Goal: Navigation & Orientation: Find specific page/section

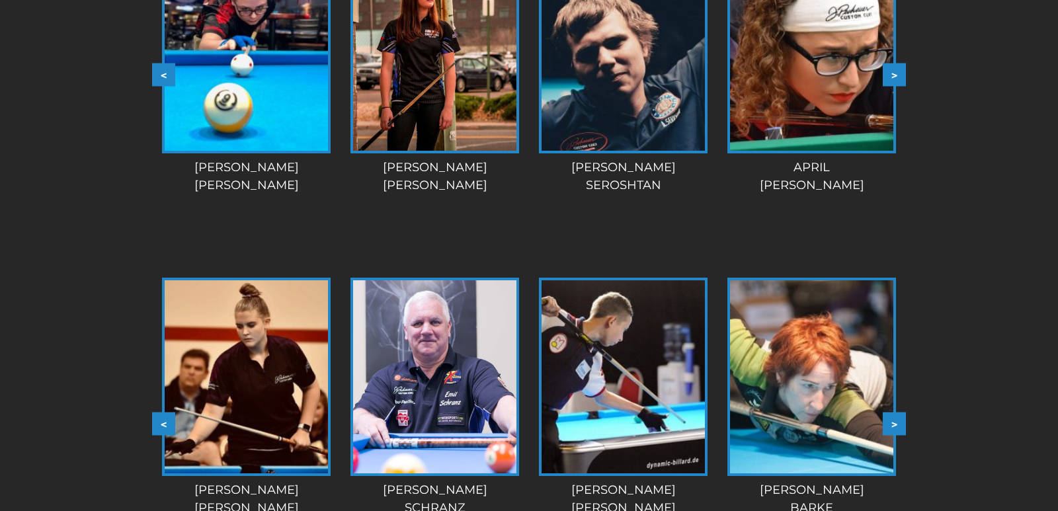
scroll to position [2041, 0]
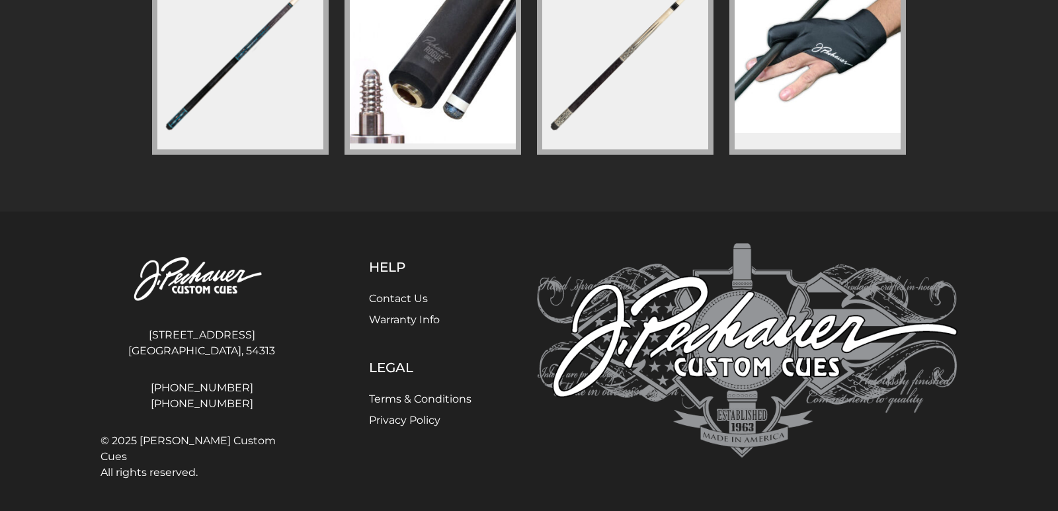
click at [395, 300] on link "Contact Us" at bounding box center [398, 298] width 59 height 13
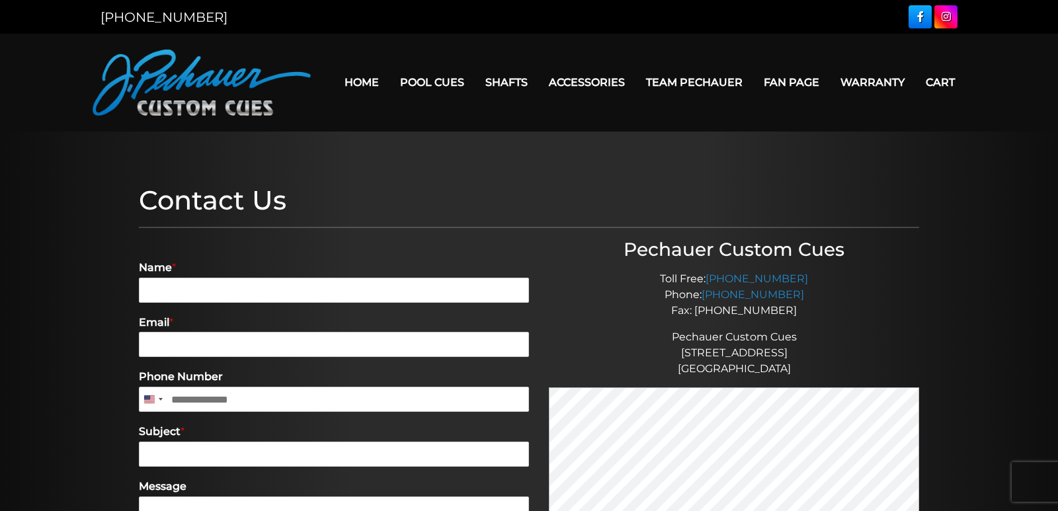
click at [952, 83] on link "Cart" at bounding box center [940, 82] width 50 height 34
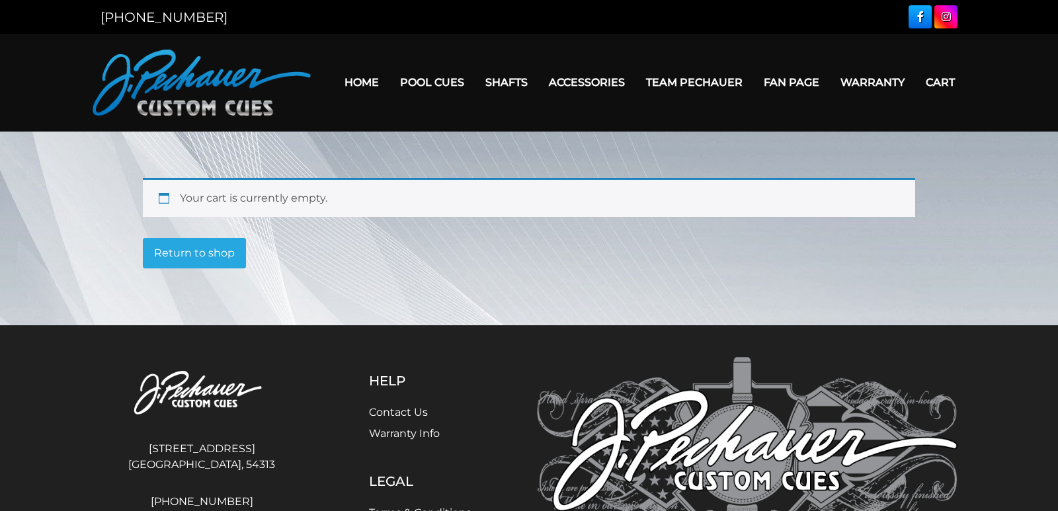
click at [864, 79] on link "Warranty" at bounding box center [872, 82] width 85 height 34
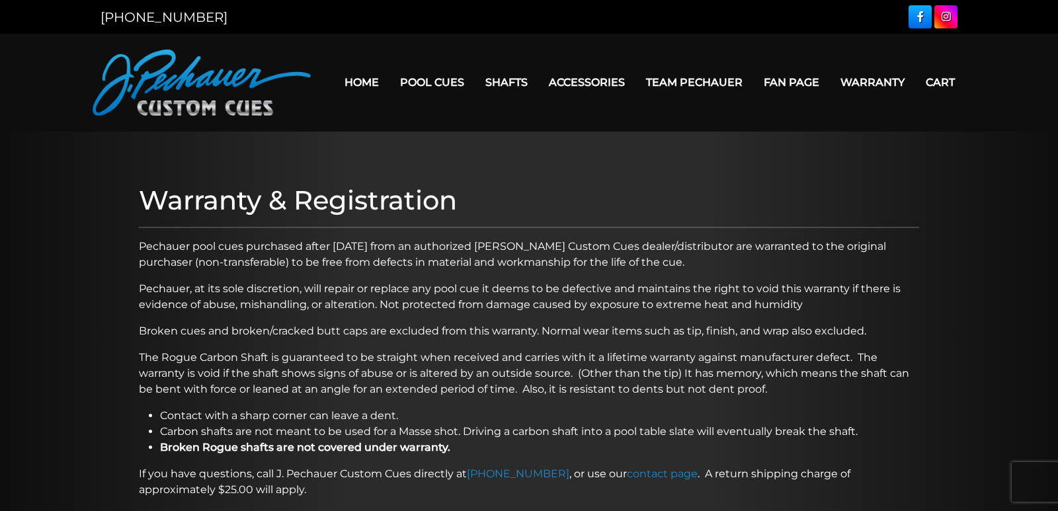
click at [794, 85] on link "Fan Page" at bounding box center [791, 82] width 77 height 34
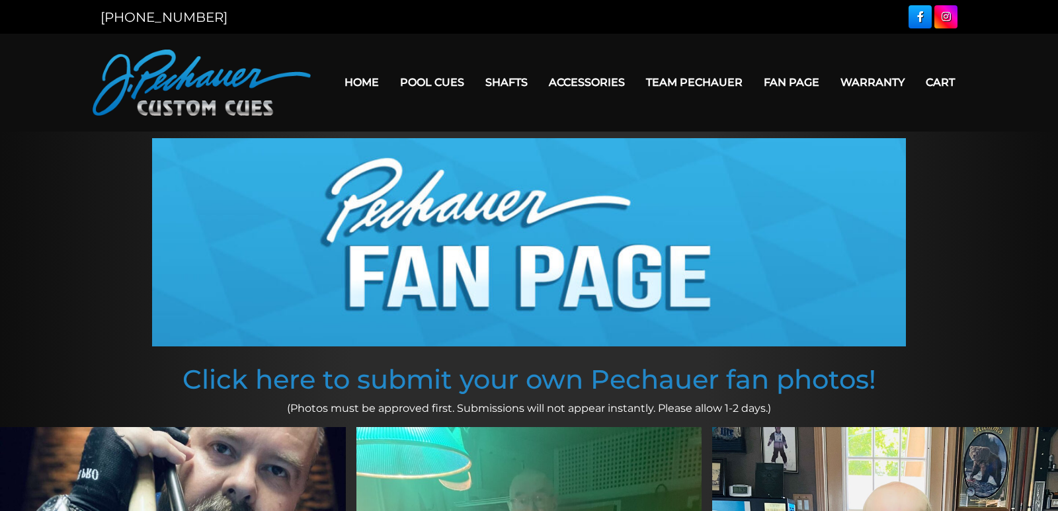
click at [710, 76] on link "Team Pechauer" at bounding box center [694, 82] width 118 height 34
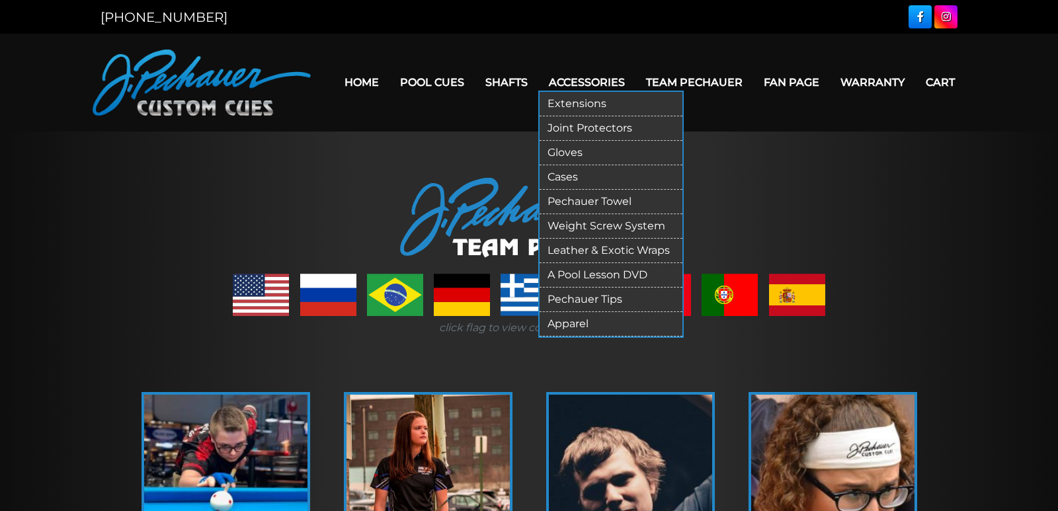
click at [595, 81] on link "Accessories" at bounding box center [586, 82] width 97 height 34
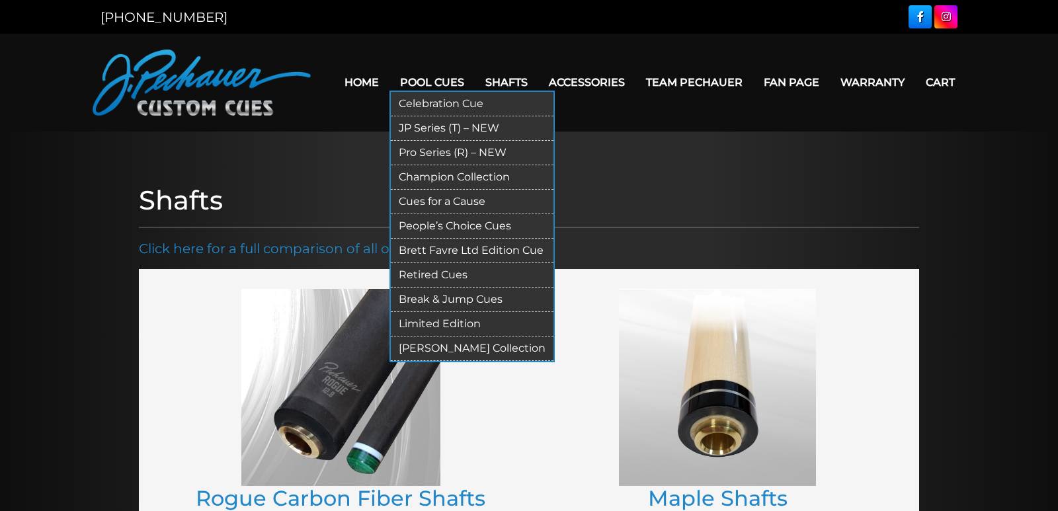
click at [427, 82] on link "Pool Cues" at bounding box center [431, 82] width 85 height 34
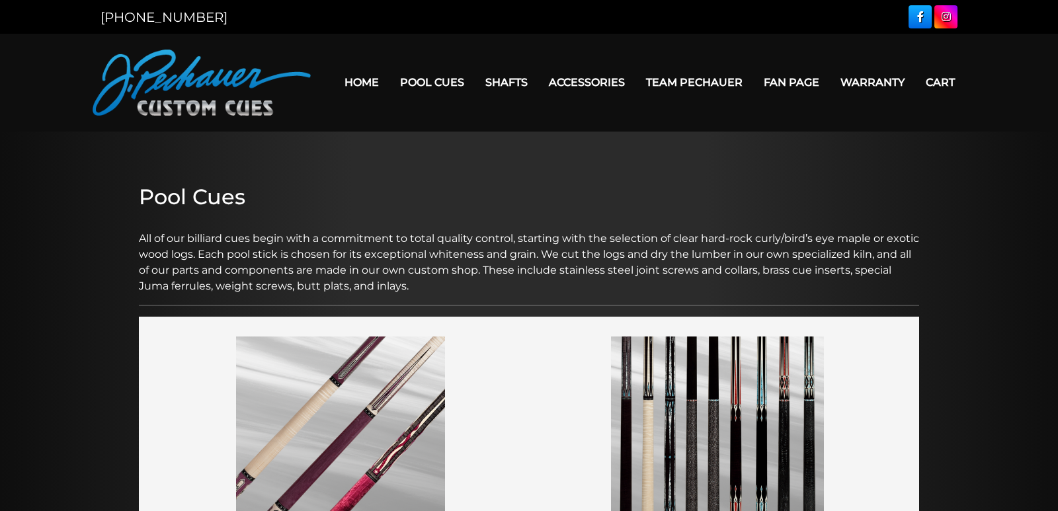
click at [366, 79] on link "Home" at bounding box center [362, 82] width 56 height 34
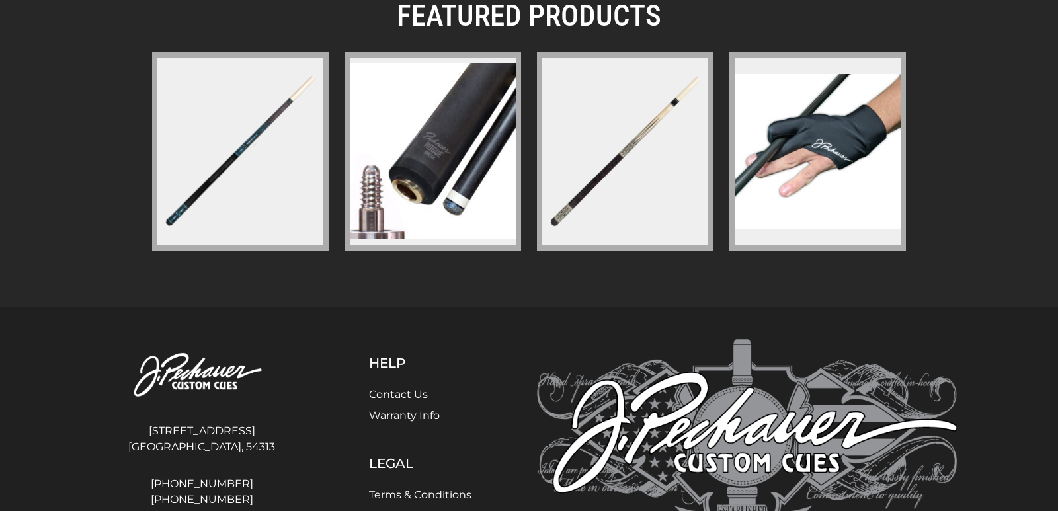
scroll to position [2041, 0]
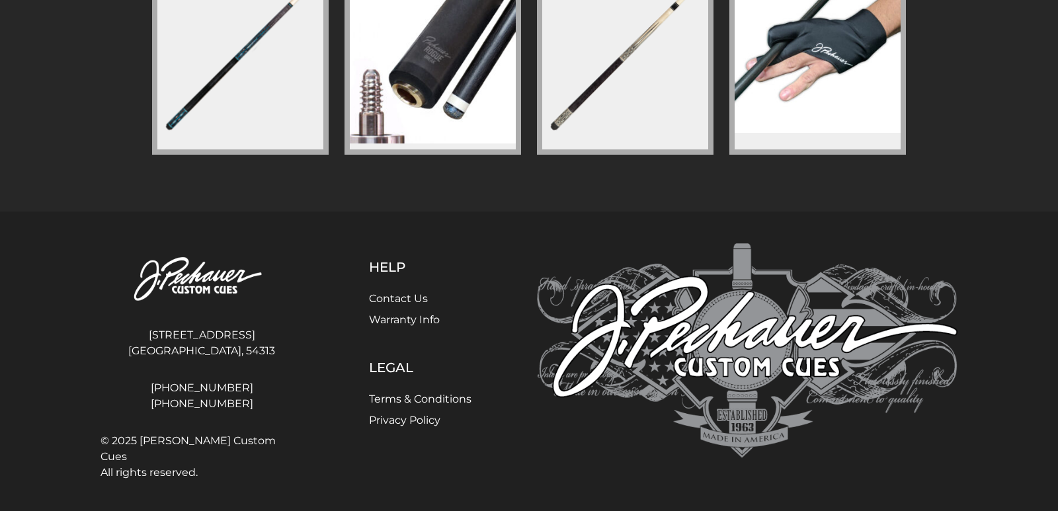
click at [403, 294] on link "Contact Us" at bounding box center [398, 298] width 59 height 13
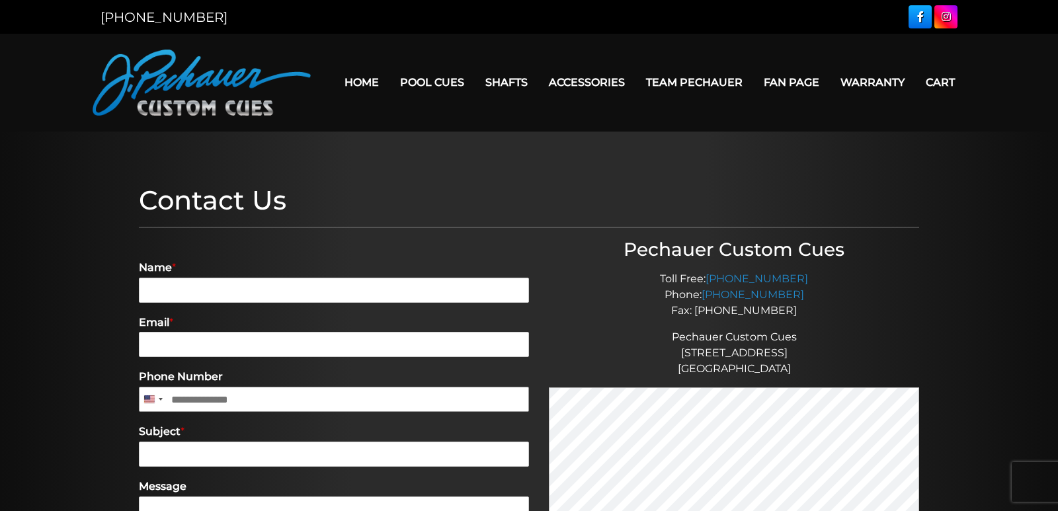
drag, startPoint x: 272, startPoint y: 398, endPoint x: 214, endPoint y: 399, distance: 57.5
click at [214, 399] on input "Phone Number" at bounding box center [334, 399] width 390 height 25
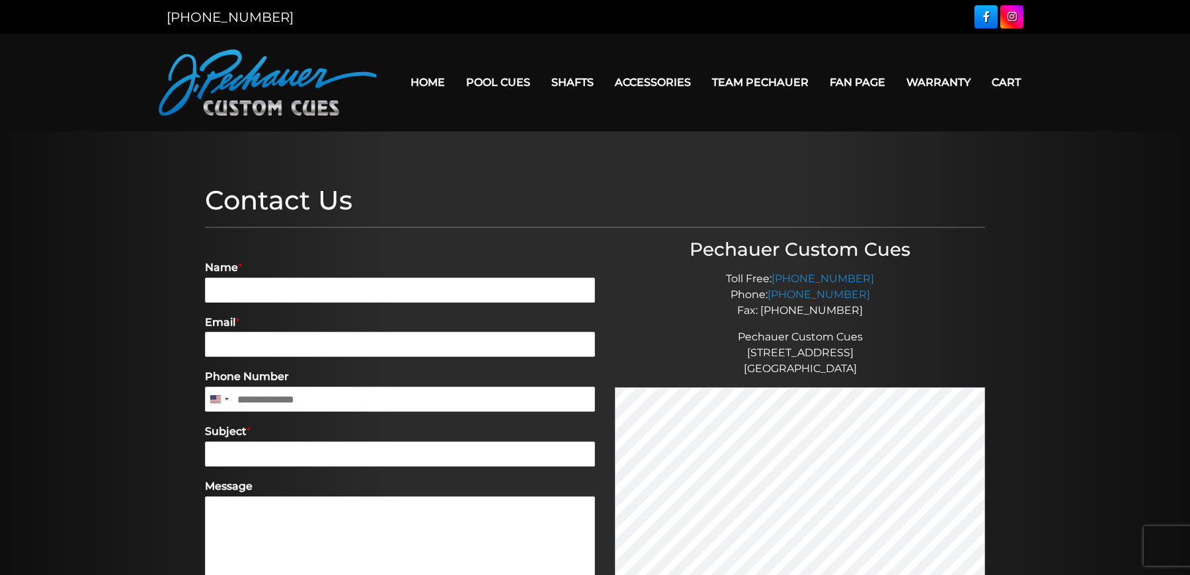
click at [274, 53] on img at bounding box center [268, 83] width 218 height 66
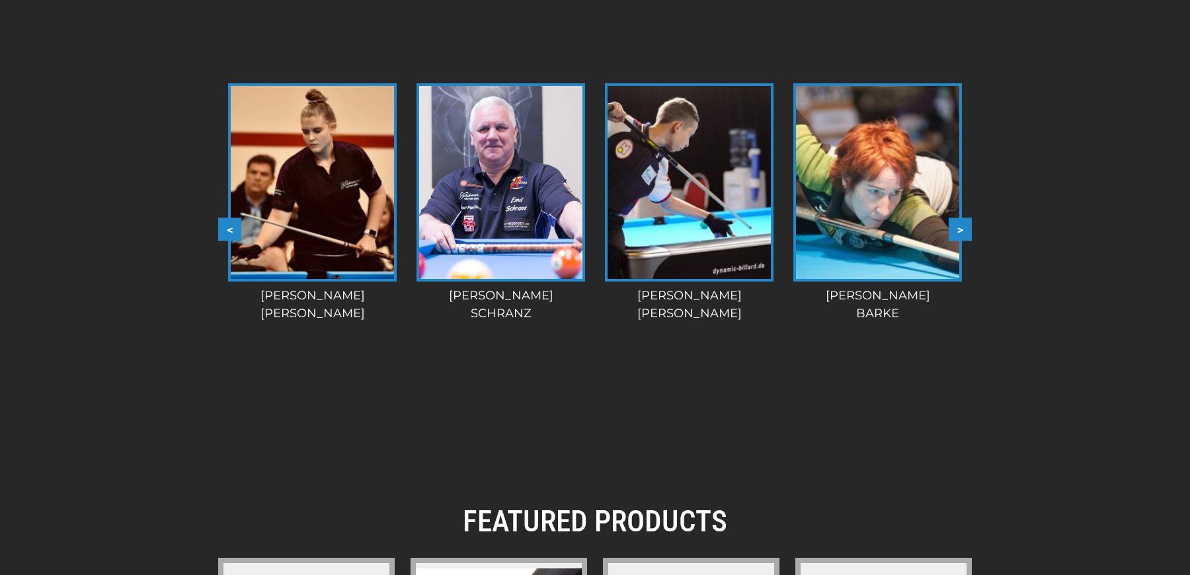
scroll to position [1943, 0]
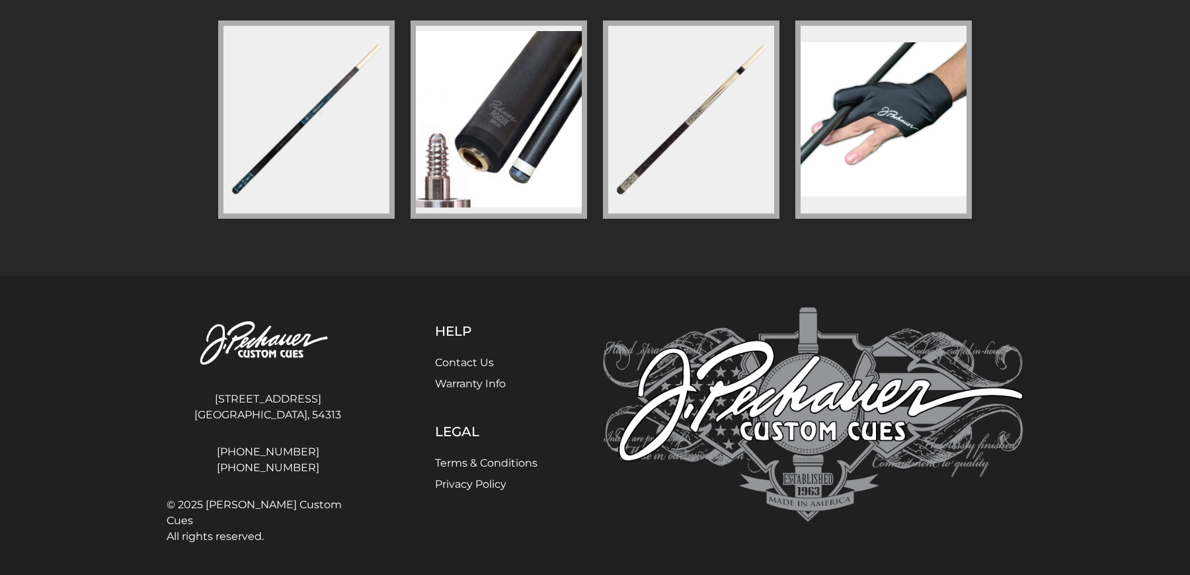
click at [451, 363] on link "Contact Us" at bounding box center [464, 362] width 59 height 13
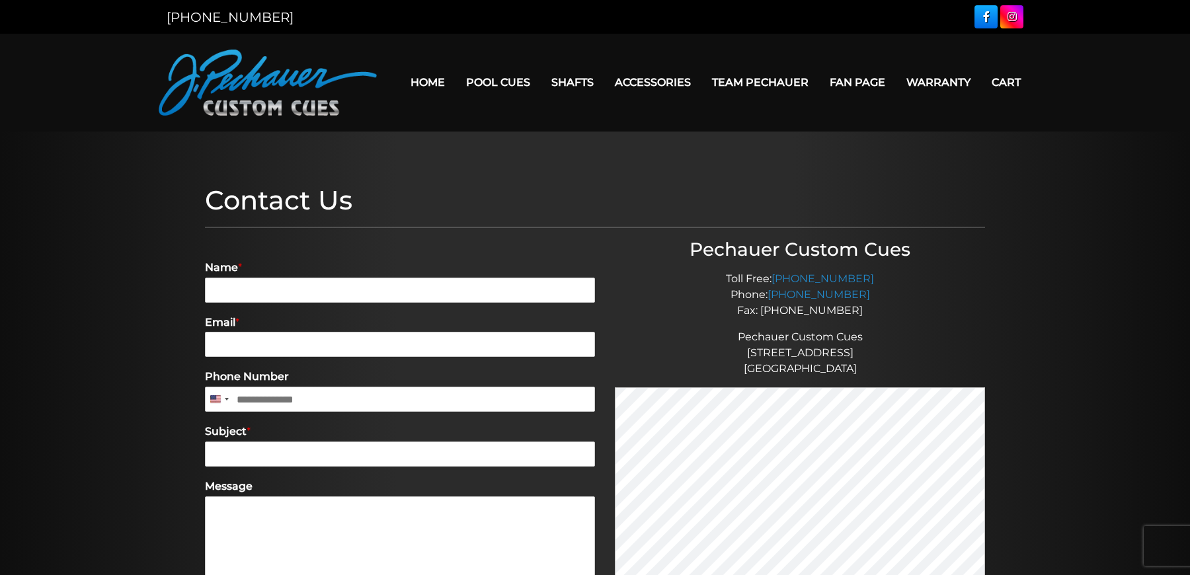
click at [195, 102] on img at bounding box center [268, 83] width 218 height 66
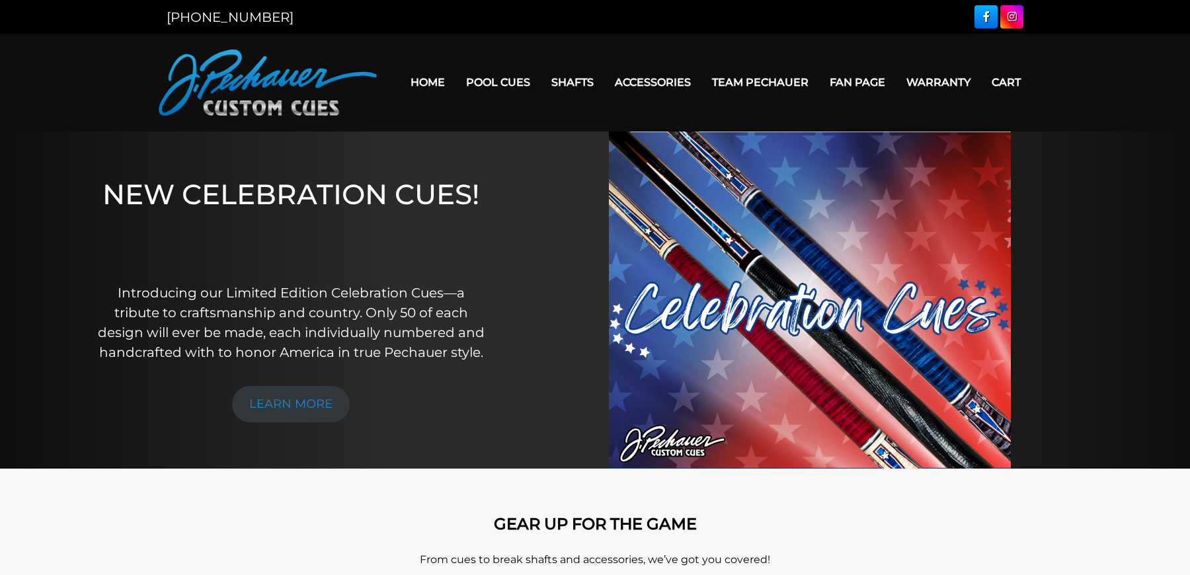
click at [947, 79] on link "Warranty" at bounding box center [938, 82] width 85 height 34
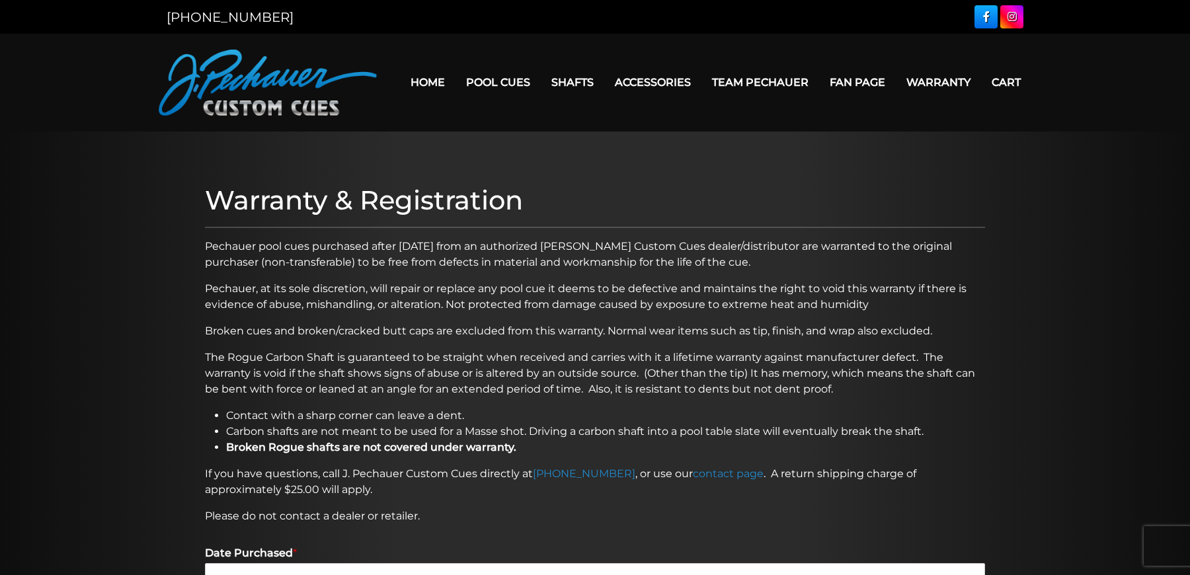
click at [445, 78] on link "Home" at bounding box center [428, 82] width 56 height 34
